Goal: Task Accomplishment & Management: Manage account settings

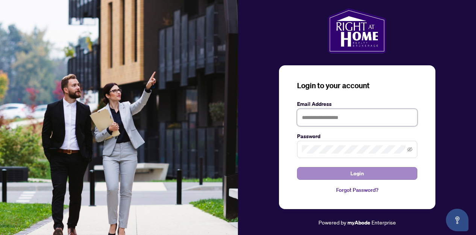
type input "**********"
click at [363, 175] on span "Login" at bounding box center [357, 174] width 14 height 12
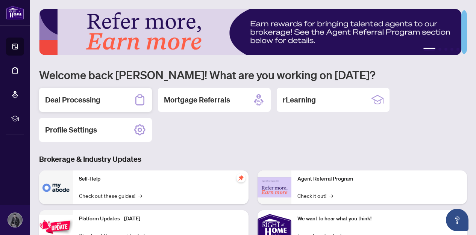
click at [117, 98] on div "Deal Processing" at bounding box center [95, 100] width 113 height 24
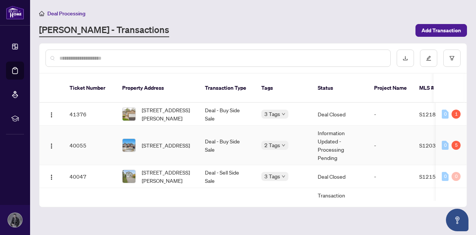
click at [451, 131] on td "0 5" at bounding box center [451, 145] width 31 height 39
click at [165, 141] on span "[STREET_ADDRESS]" at bounding box center [166, 145] width 48 height 8
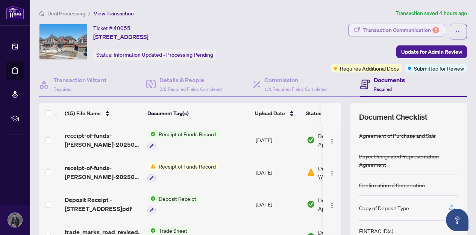
click at [395, 27] on div "Transaction Communication 5" at bounding box center [401, 30] width 76 height 12
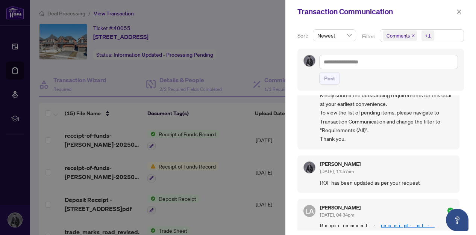
scroll to position [50, 0]
click at [217, 104] on div at bounding box center [238, 117] width 476 height 235
click at [458, 8] on span "button" at bounding box center [458, 12] width 5 height 12
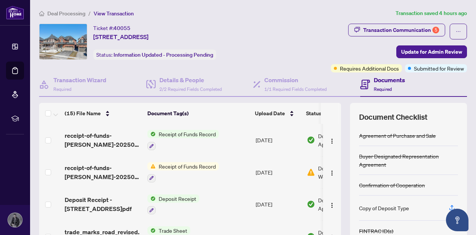
click at [382, 85] on div "Documents Required" at bounding box center [389, 85] width 31 height 18
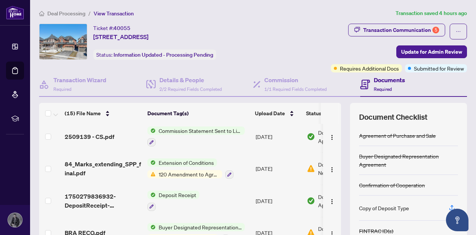
scroll to position [229, 0]
click at [201, 174] on span "120 Amendment to Agreement of Purchase and Sale" at bounding box center [189, 174] width 67 height 8
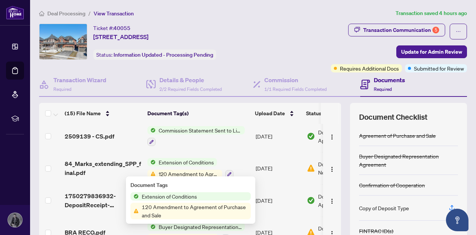
click at [205, 213] on span "120 Amendment to Agreement of Purchase and Sale" at bounding box center [195, 211] width 112 height 17
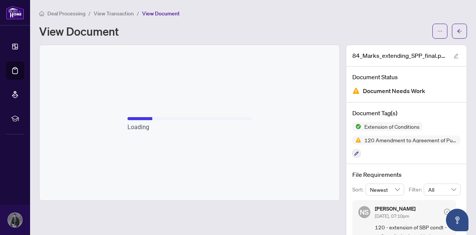
scroll to position [34, 0]
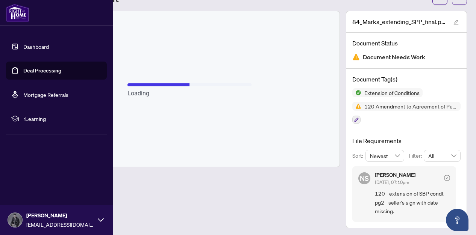
click at [38, 67] on link "Deal Processing" at bounding box center [42, 70] width 38 height 7
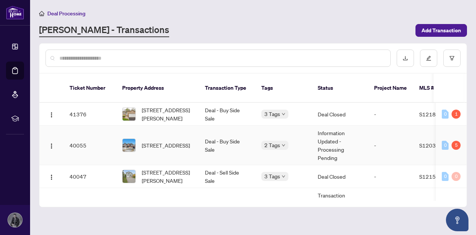
click at [198, 147] on td "[STREET_ADDRESS]" at bounding box center [157, 145] width 83 height 39
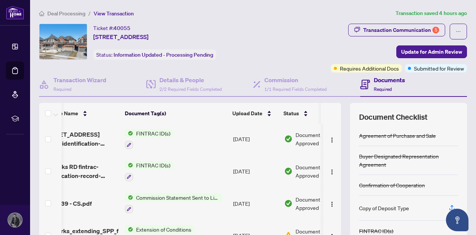
scroll to position [159, 23]
